Goal: Task Accomplishment & Management: Use online tool/utility

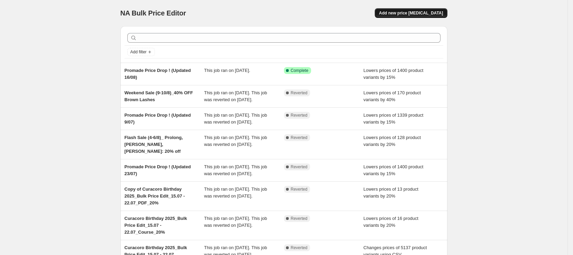
click at [424, 13] on span "Add new price [MEDICAL_DATA]" at bounding box center [411, 13] width 64 height 6
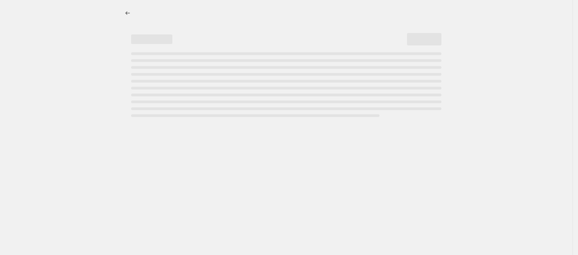
select select "percentage"
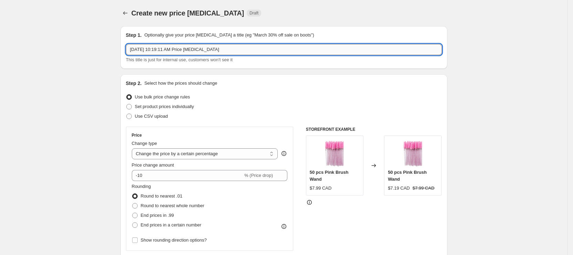
click at [188, 48] on input "[DATE] 10:19:11 AM Price [MEDICAL_DATA]" at bounding box center [284, 49] width 316 height 11
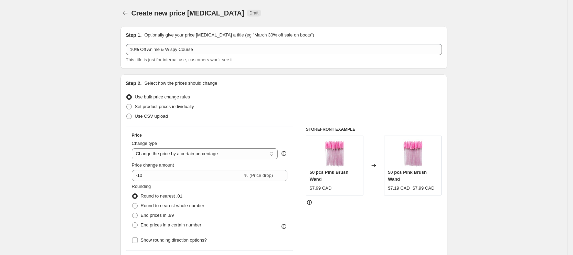
click at [205, 55] on div "10% Off Anime & Wispy Course This title is just for internal use, customers won…" at bounding box center [284, 53] width 316 height 19
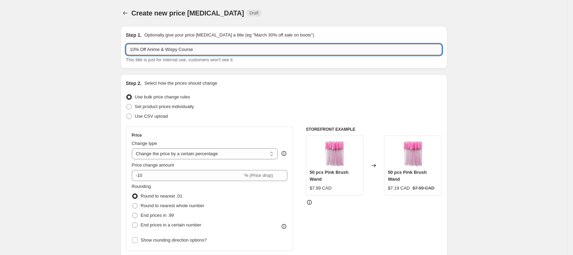
drag, startPoint x: 208, startPoint y: 52, endPoint x: 180, endPoint y: 53, distance: 27.9
click at [208, 52] on input "10% Off Anime & Wispy Course" at bounding box center [284, 49] width 316 height 11
click at [134, 46] on input "10% Off Anime & Wispy Course" at bounding box center [284, 49] width 316 height 11
click at [132, 48] on input "10% Off Anime & Wispy Course" at bounding box center [284, 49] width 316 height 11
type input "Flash Sale: 10% Off Anime & Wispy Course"
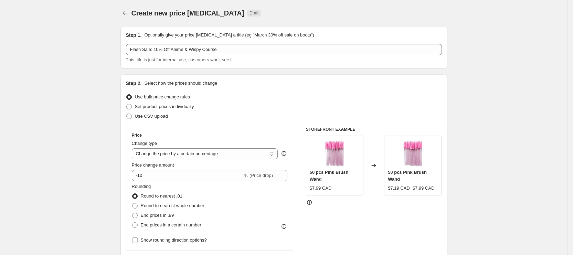
scroll to position [103, 0]
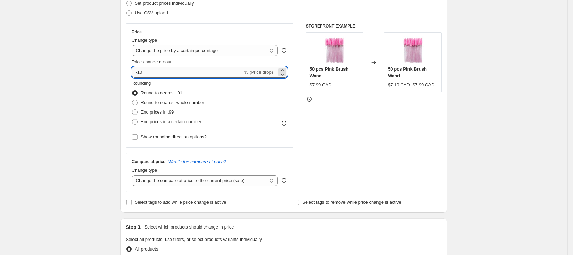
click at [177, 71] on input "-10" at bounding box center [187, 72] width 111 height 11
click at [141, 72] on input "-10" at bounding box center [187, 72] width 111 height 11
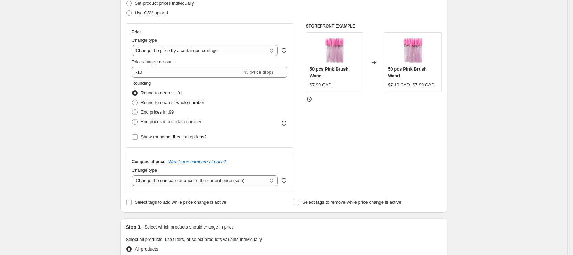
click at [77, 128] on div "Create new price [MEDICAL_DATA]. This page is ready Create new price [MEDICAL_D…" at bounding box center [284, 241] width 568 height 688
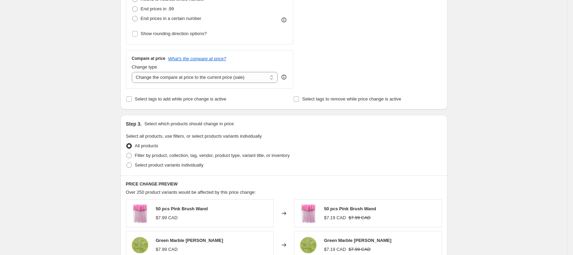
scroll to position [258, 0]
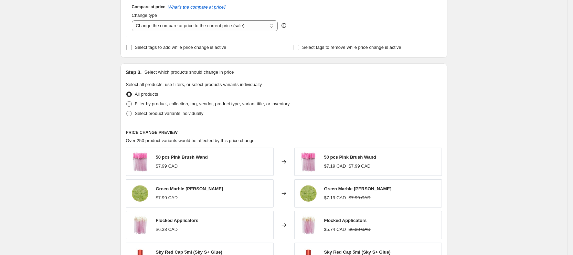
click at [170, 103] on span "Filter by product, collection, tag, vendor, product type, variant title, or inv…" at bounding box center [212, 103] width 155 height 5
click at [127, 102] on input "Filter by product, collection, tag, vendor, product type, variant title, or inv…" at bounding box center [126, 101] width 0 height 0
radio input "true"
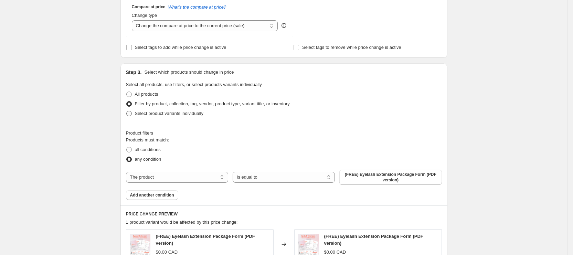
click at [170, 111] on span "Select product variants individually" at bounding box center [169, 113] width 69 height 5
click at [127, 111] on input "Select product variants individually" at bounding box center [126, 111] width 0 height 0
radio input "true"
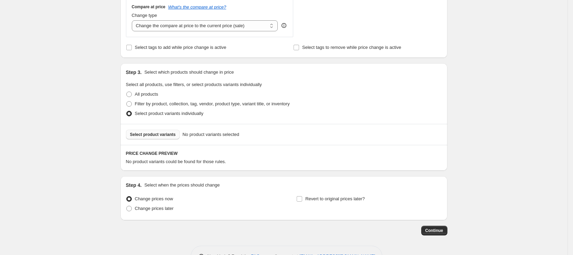
click at [158, 133] on span "Select product variants" at bounding box center [153, 135] width 46 height 6
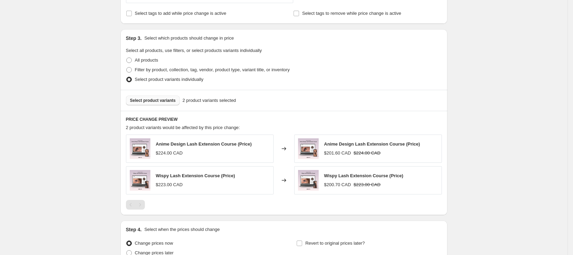
scroll to position [358, 0]
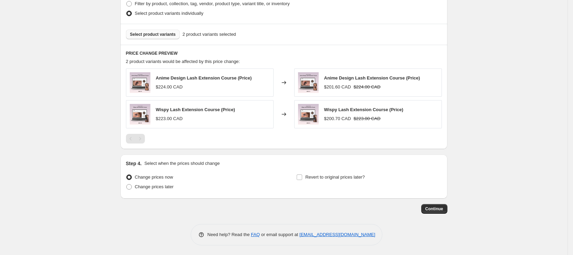
click at [160, 194] on div "Step 4. Select when the prices should change Change prices now Change prices la…" at bounding box center [283, 177] width 327 height 44
click at [161, 187] on span "Change prices later" at bounding box center [154, 186] width 39 height 5
click at [127, 185] on input "Change prices later" at bounding box center [126, 184] width 0 height 0
radio input "true"
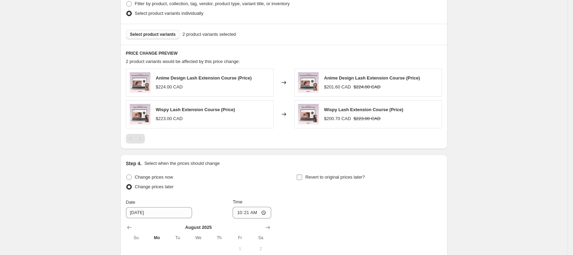
click at [312, 175] on span "Revert to original prices later?" at bounding box center [335, 177] width 60 height 5
click at [302, 175] on input "Revert to original prices later?" at bounding box center [300, 178] width 6 height 6
checkbox input "true"
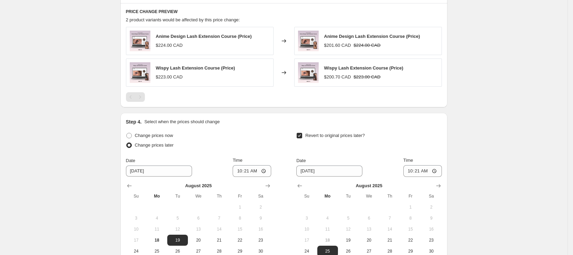
scroll to position [410, 0]
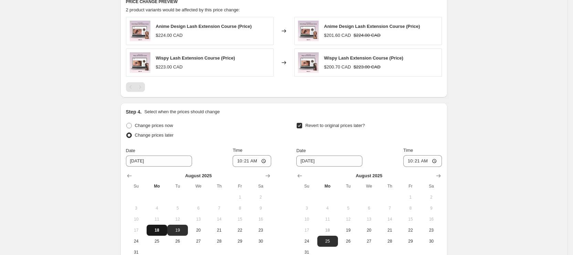
click at [162, 233] on button "18" at bounding box center [157, 230] width 21 height 11
type input "[DATE]"
click at [244, 159] on input "10:21" at bounding box center [252, 161] width 39 height 12
click at [248, 160] on input "11:21" at bounding box center [252, 161] width 39 height 12
type input "11:00"
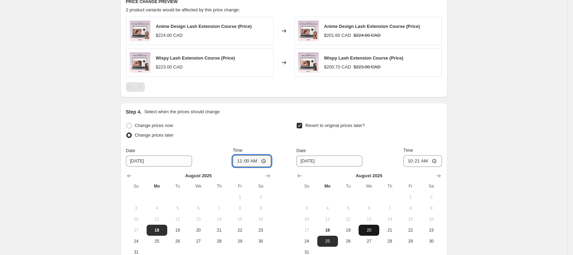
click at [365, 232] on span "20" at bounding box center [368, 231] width 15 height 6
type input "[DATE]"
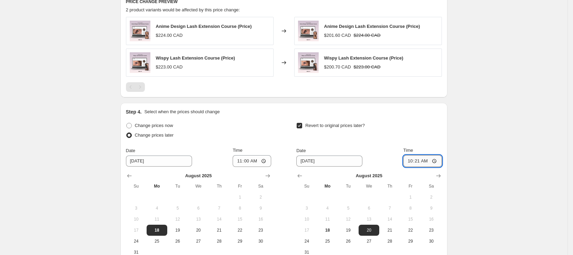
click at [413, 162] on input "10:21" at bounding box center [422, 161] width 39 height 12
type input "11:00"
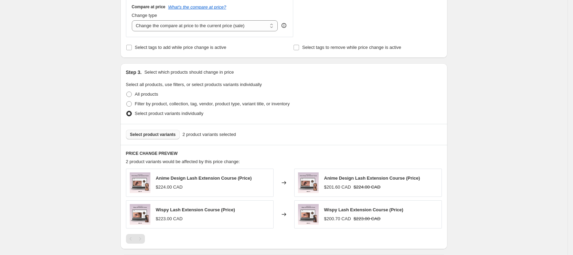
scroll to position [487, 0]
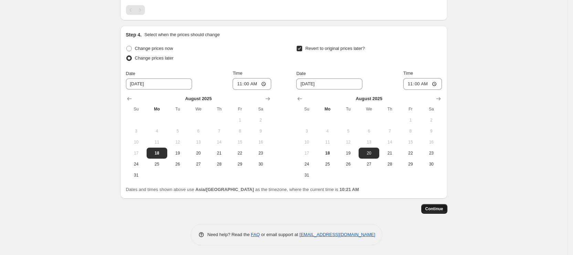
click at [436, 207] on span "Continue" at bounding box center [434, 209] width 18 height 6
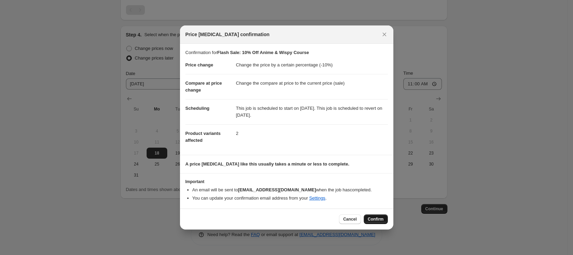
click at [374, 223] on button "Confirm" at bounding box center [376, 219] width 24 height 10
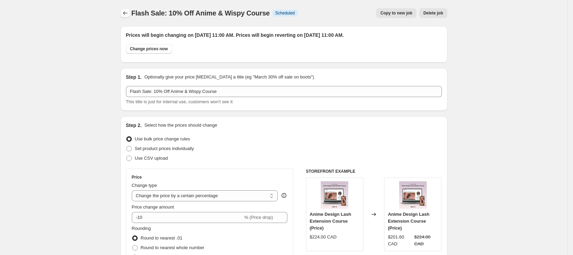
click at [128, 11] on icon "Price change jobs" at bounding box center [125, 13] width 7 height 7
